Goal: Find specific page/section

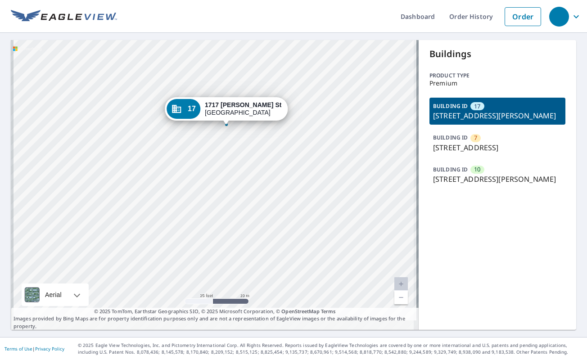
drag, startPoint x: 326, startPoint y: 194, endPoint x: 345, endPoint y: 78, distance: 116.8
click at [345, 78] on div "7 1401 Park Ave Dallas, TX 75215 10 1515 S Harwood St Dallas, TX 75215 17 1717 …" at bounding box center [215, 185] width 408 height 290
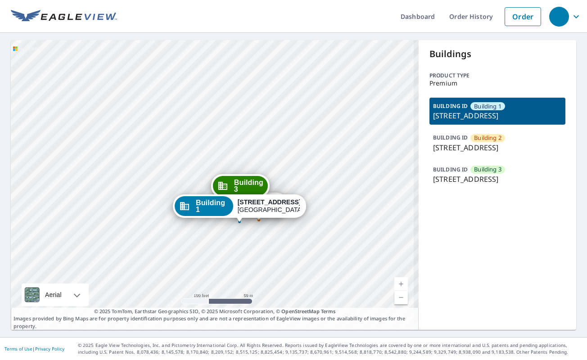
click at [485, 142] on span "Building 2" at bounding box center [487, 138] width 27 height 9
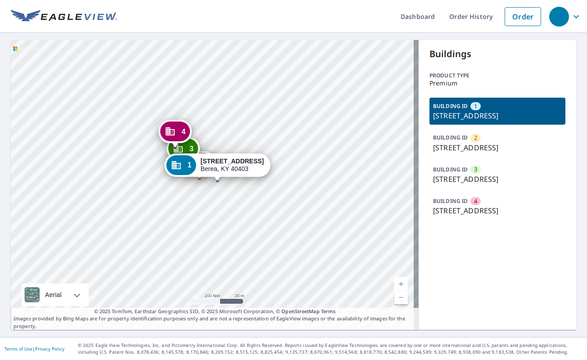
click at [236, 215] on div "2 [STREET_ADDRESS] 3 [STREET_ADDRESS] 4 [STREET_ADDRESS] 1 [STREET_ADDRESS]" at bounding box center [215, 185] width 408 height 290
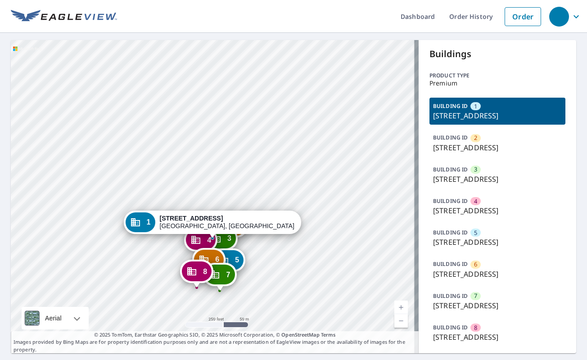
click at [471, 142] on div "2" at bounding box center [476, 138] width 10 height 8
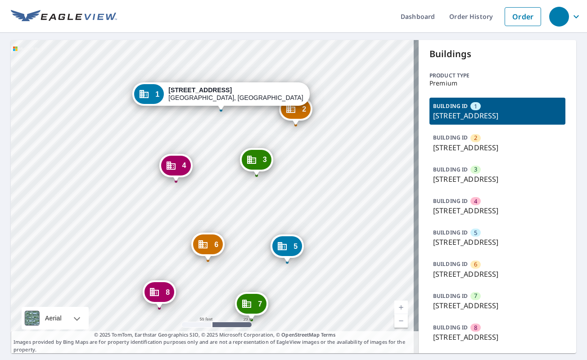
drag, startPoint x: 226, startPoint y: 232, endPoint x: 222, endPoint y: 182, distance: 50.2
click at [222, 182] on div "2 [STREET_ADDRESS] 3 [STREET_ADDRESS] 4 [STREET_ADDRESS] 5 [STREET_ADDRESS] 6 […" at bounding box center [215, 196] width 408 height 313
